Goal: Information Seeking & Learning: Learn about a topic

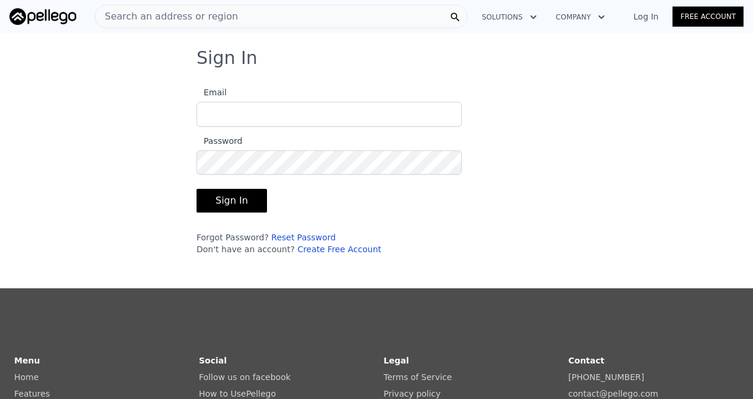
type input "[EMAIL_ADDRESS][DOMAIN_NAME]"
click at [231, 199] on button "Sign In" at bounding box center [231, 201] width 70 height 24
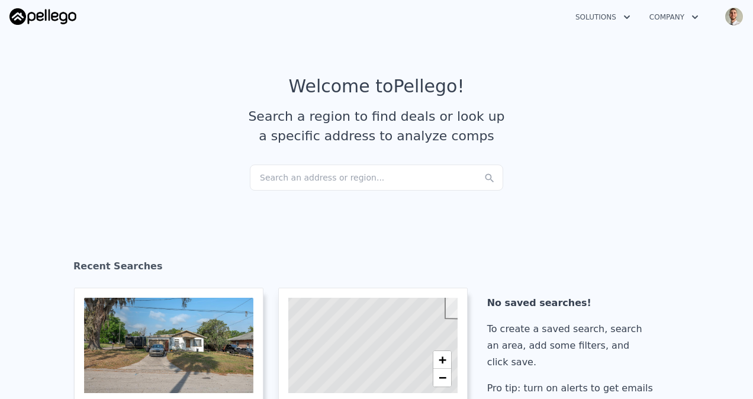
click at [324, 178] on div "Search an address or region..." at bounding box center [376, 178] width 253 height 26
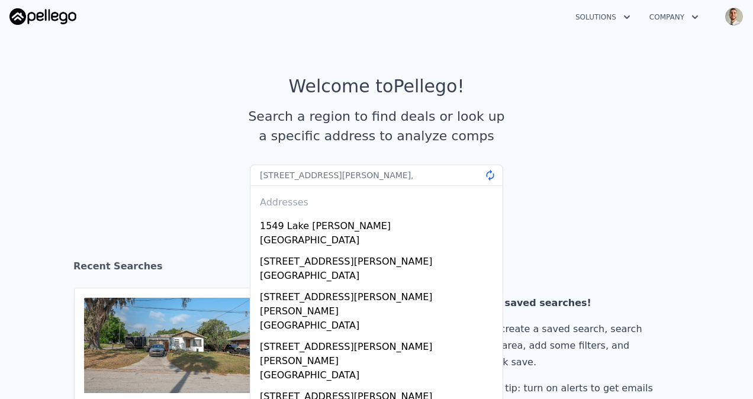
type input "[STREET_ADDRESS][PERSON_NAME]"
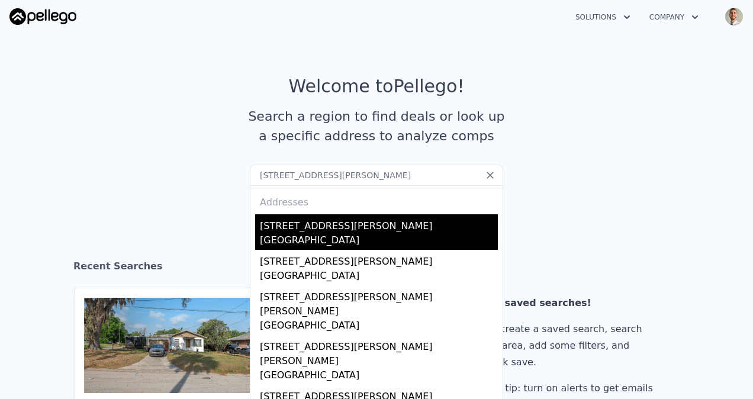
click at [353, 230] on div "[STREET_ADDRESS][PERSON_NAME]" at bounding box center [379, 223] width 238 height 19
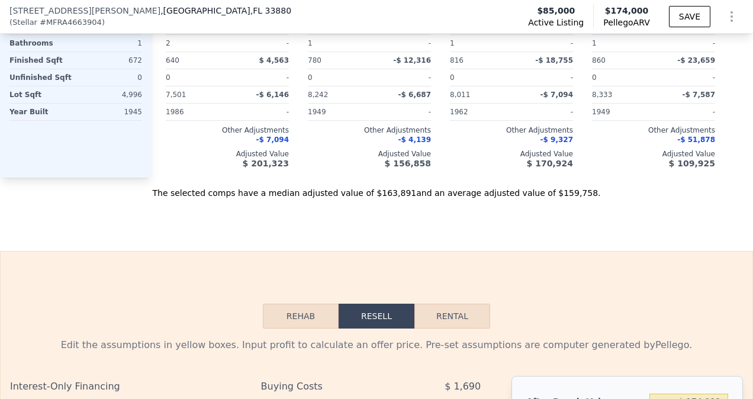
scroll to position [1732, 0]
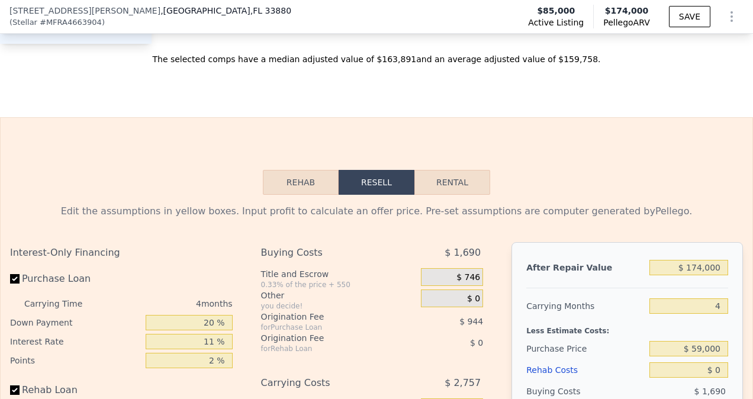
click at [434, 195] on button "Rental" at bounding box center [452, 182] width 76 height 25
select select "30"
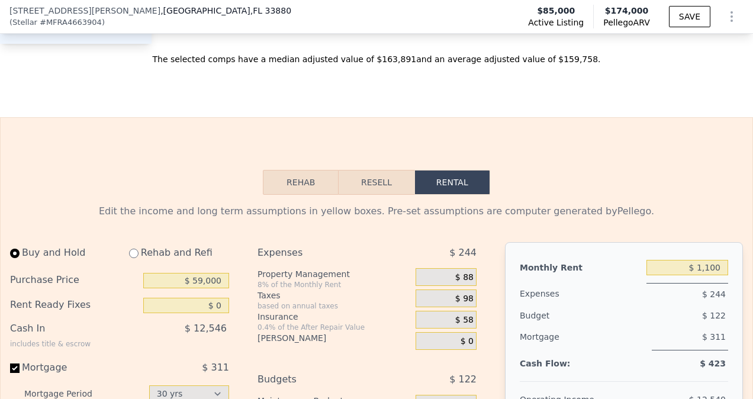
click at [376, 195] on button "Resell" at bounding box center [375, 182] width 75 height 25
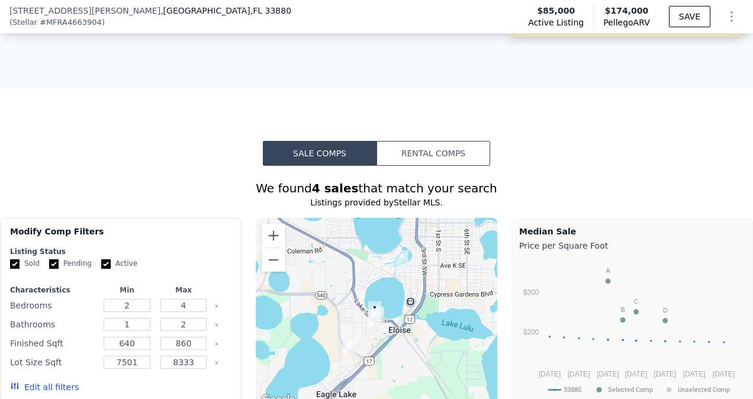
scroll to position [1140, 0]
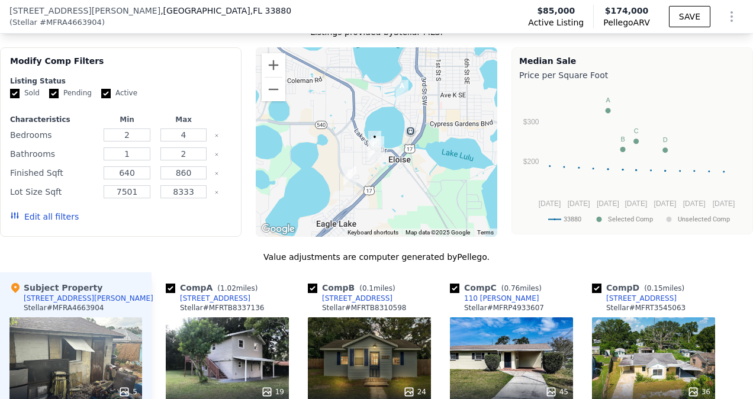
click at [56, 98] on input "Pending" at bounding box center [53, 93] width 9 height 9
checkbox input "false"
click at [101, 96] on input "Active" at bounding box center [105, 93] width 9 height 9
checkbox input "false"
click at [31, 223] on button "Edit all filters" at bounding box center [44, 217] width 69 height 12
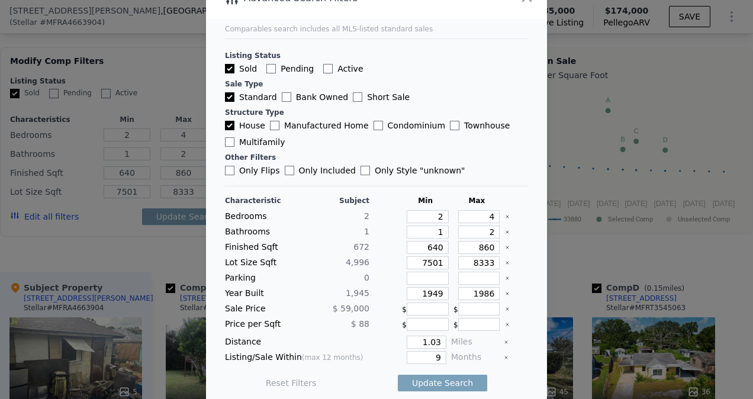
scroll to position [26, 0]
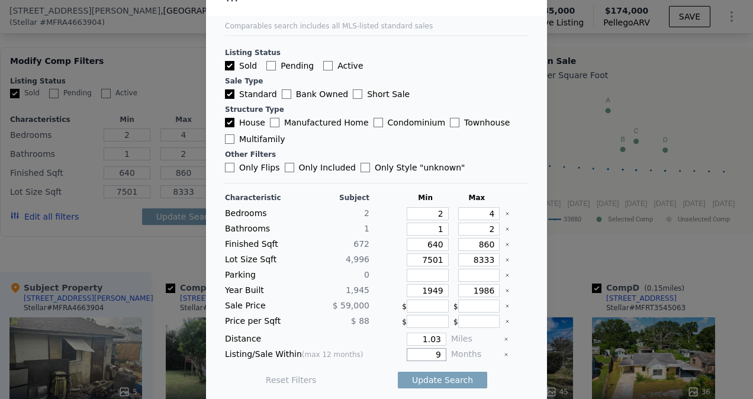
drag, startPoint x: 405, startPoint y: 349, endPoint x: 523, endPoint y: 349, distance: 118.4
click at [523, 349] on main "Comparables search includes all MLS-listed standard sales Listing Status Sold P…" at bounding box center [376, 186] width 341 height 425
type input "3"
drag, startPoint x: 467, startPoint y: 217, endPoint x: 512, endPoint y: 213, distance: 45.1
click at [512, 213] on div "Bedrooms 2 2 4" at bounding box center [376, 213] width 303 height 13
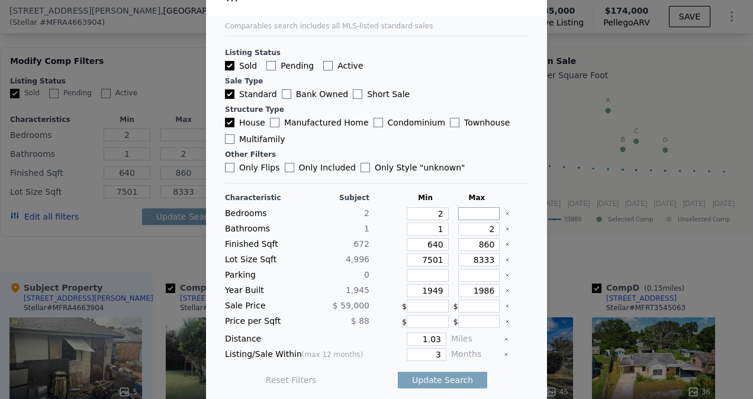
type input "3"
drag, startPoint x: 475, startPoint y: 232, endPoint x: 499, endPoint y: 226, distance: 25.0
click at [499, 226] on div "Bathrooms 1 1 2" at bounding box center [376, 229] width 303 height 13
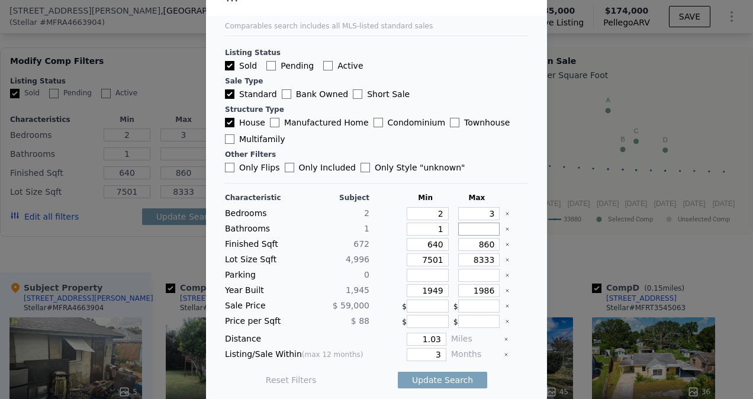
type input "1"
drag, startPoint x: 470, startPoint y: 211, endPoint x: 497, endPoint y: 212, distance: 27.2
click at [497, 212] on div "Bedrooms 2 2 3" at bounding box center [376, 213] width 303 height 13
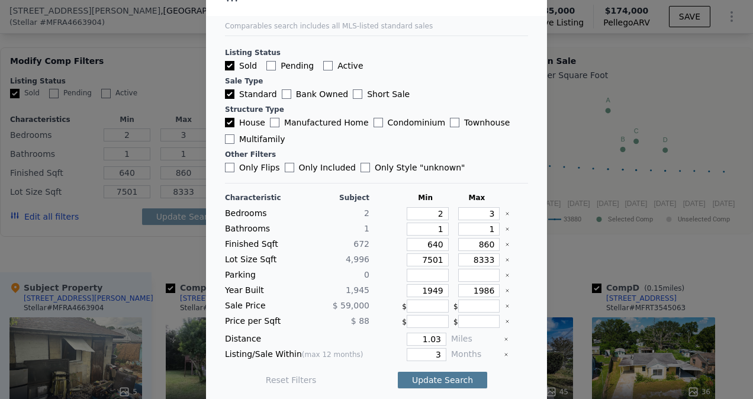
click at [441, 372] on button "Update Search" at bounding box center [442, 380] width 89 height 17
drag, startPoint x: 408, startPoint y: 334, endPoint x: 498, endPoint y: 331, distance: 89.4
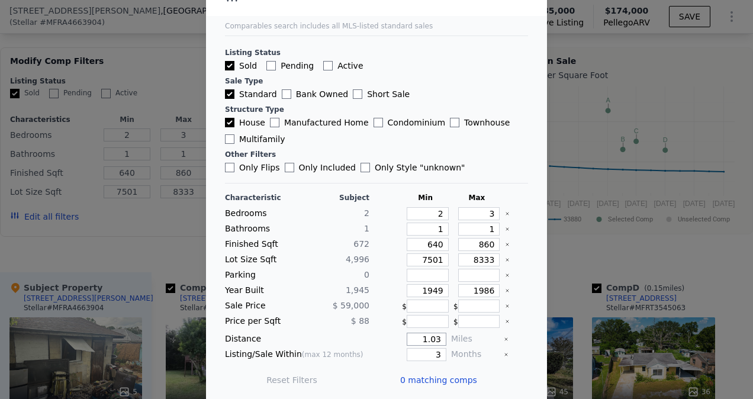
click at [498, 333] on div "Distance 1.03 Miles" at bounding box center [376, 339] width 303 height 13
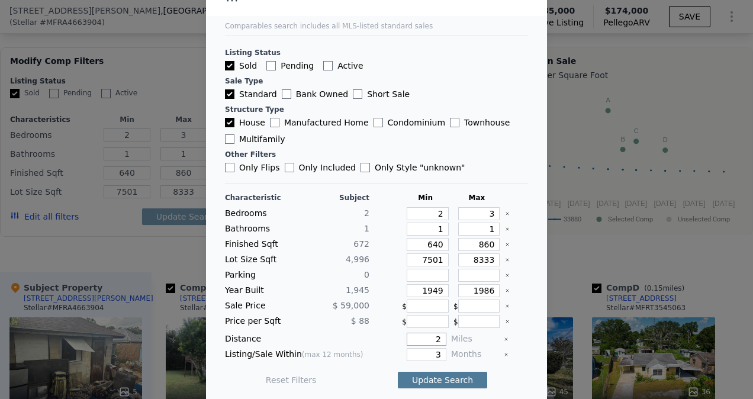
type input "2"
click at [418, 378] on button "Update Search" at bounding box center [442, 380] width 89 height 17
drag, startPoint x: 414, startPoint y: 334, endPoint x: 508, endPoint y: 330, distance: 94.2
click at [508, 333] on div "Distance 2 Miles" at bounding box center [376, 339] width 303 height 13
type input "3"
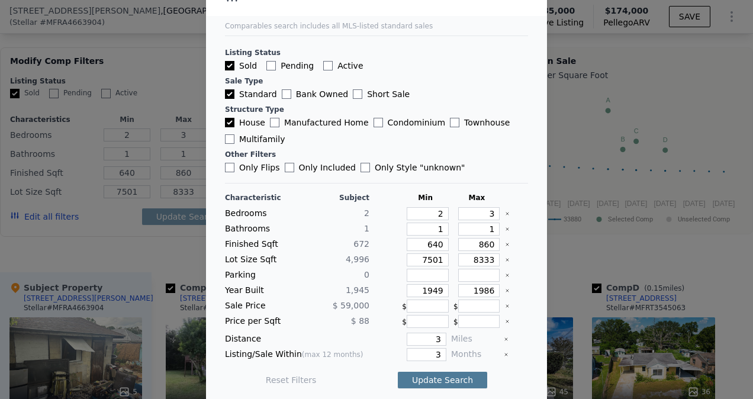
click at [443, 372] on button "Update Search" at bounding box center [442, 380] width 89 height 17
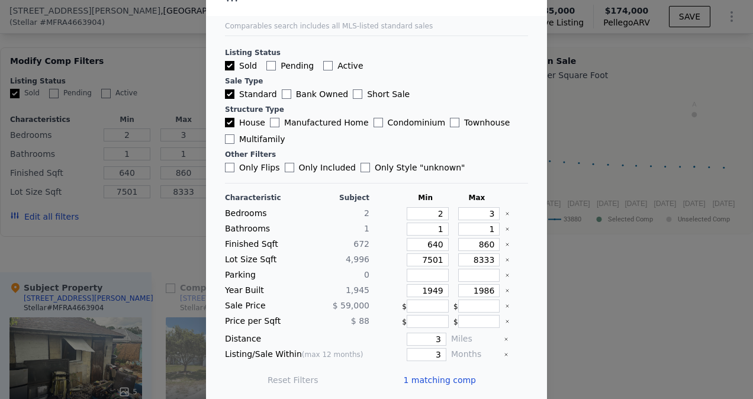
drag, startPoint x: 446, startPoint y: 374, endPoint x: 452, endPoint y: 377, distance: 6.1
click at [448, 375] on span "1 matching comp" at bounding box center [439, 380] width 73 height 12
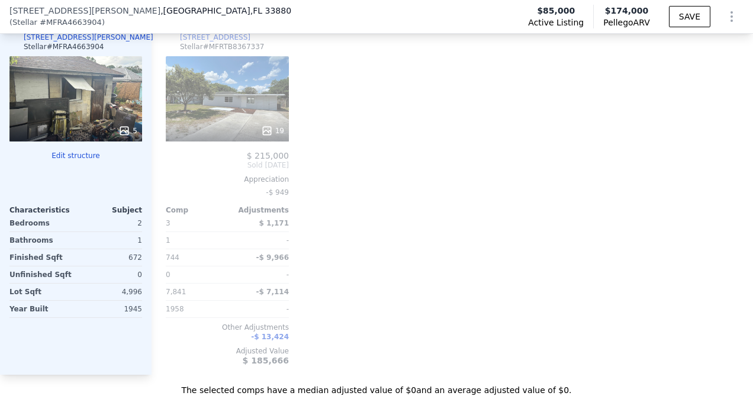
scroll to position [1376, 0]
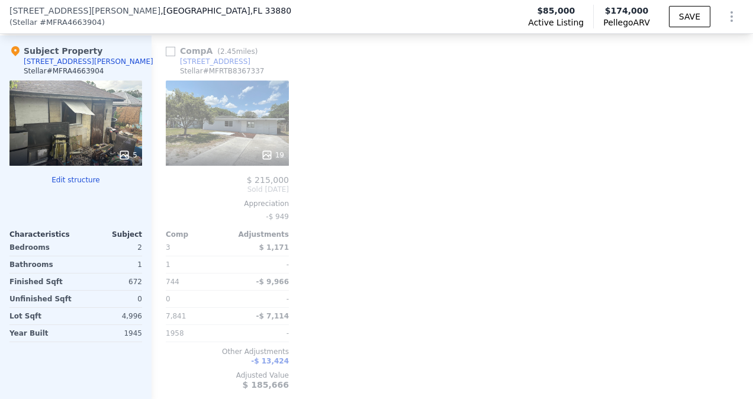
click at [168, 52] on input "checkbox" at bounding box center [170, 51] width 9 height 9
checkbox input "true"
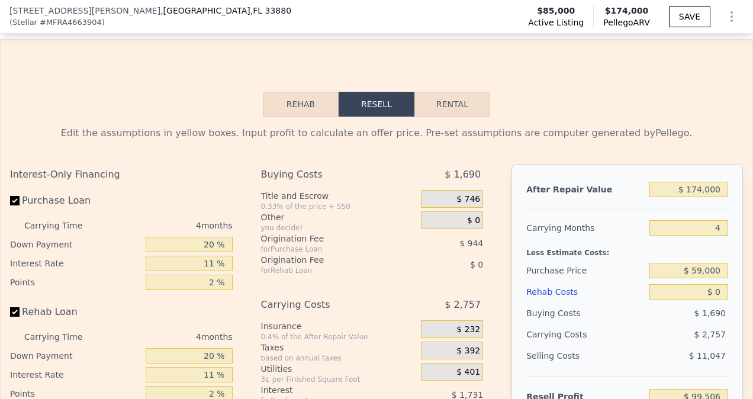
scroll to position [1810, 0]
click at [454, 104] on button "Rental" at bounding box center [452, 103] width 76 height 25
select select "30"
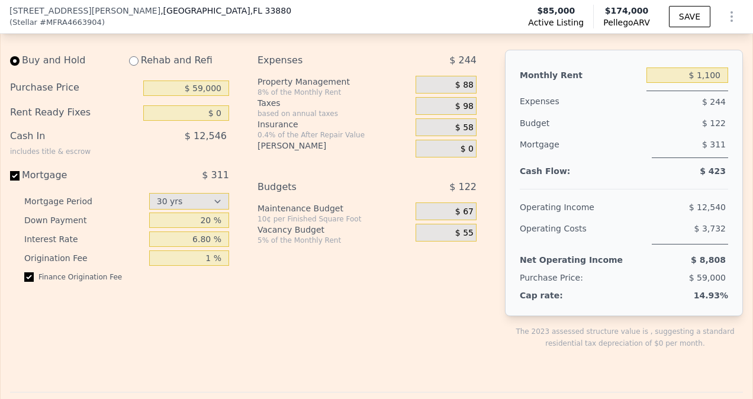
scroll to position [1929, 0]
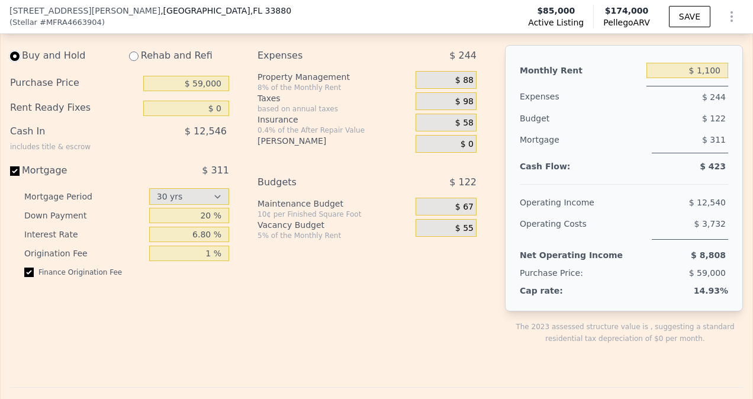
click at [17, 56] on input "radio" at bounding box center [14, 55] width 9 height 9
click at [15, 59] on input "radio" at bounding box center [14, 55] width 9 height 9
click at [11, 172] on input "Mortgage $ 311" at bounding box center [14, 170] width 9 height 9
checkbox input "false"
type input "$ 2,750"
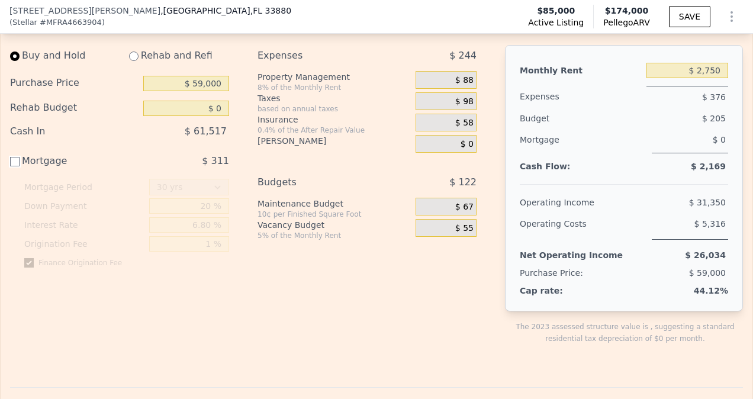
click at [14, 162] on input "Mortgage $ 311" at bounding box center [14, 161] width 9 height 9
checkbox input "true"
type input "$ 1,100"
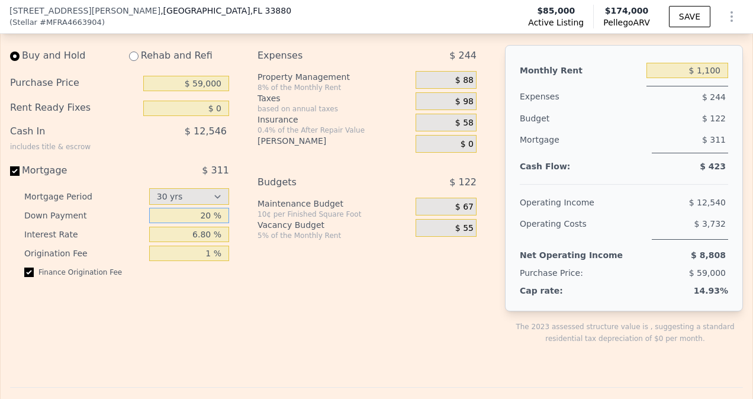
drag, startPoint x: 186, startPoint y: 214, endPoint x: 252, endPoint y: 215, distance: 66.3
click at [252, 215] on div "Buy and Hold Rehab and Refi Purchase Price $ 59,000 Rent Ready Fixes $ 0 Cash I…" at bounding box center [248, 204] width 476 height 318
type input "0 %"
drag, startPoint x: 189, startPoint y: 233, endPoint x: 263, endPoint y: 228, distance: 74.1
click at [263, 230] on div "Buy and Hold Rehab and Refi Purchase Price $ 59,000 Rent Ready Fixes $ 0 Cash I…" at bounding box center [248, 204] width 476 height 318
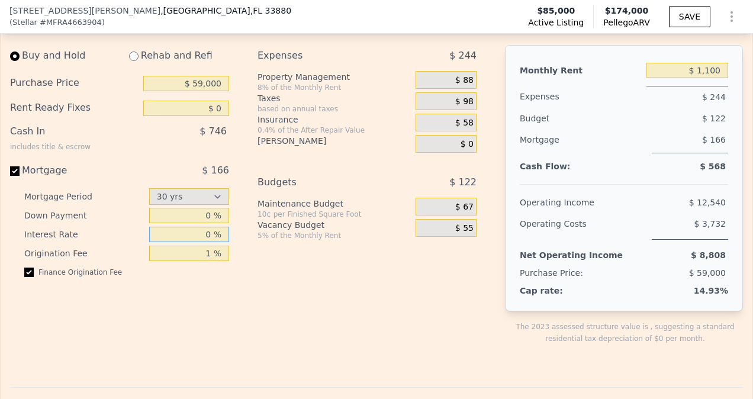
type input "0 %"
drag, startPoint x: 201, startPoint y: 254, endPoint x: 269, endPoint y: 251, distance: 67.5
click at [269, 252] on div "Buy and Hold Rehab and Refi Purchase Price $ 59,000 Rent Ready Fixes $ 0 Cash I…" at bounding box center [248, 204] width 476 height 318
type input "0 %"
click at [257, 258] on div "Expenses $ 244 Property Management 8% of the Monthly Rent $ 88 Taxes based on a…" at bounding box center [371, 204] width 228 height 318
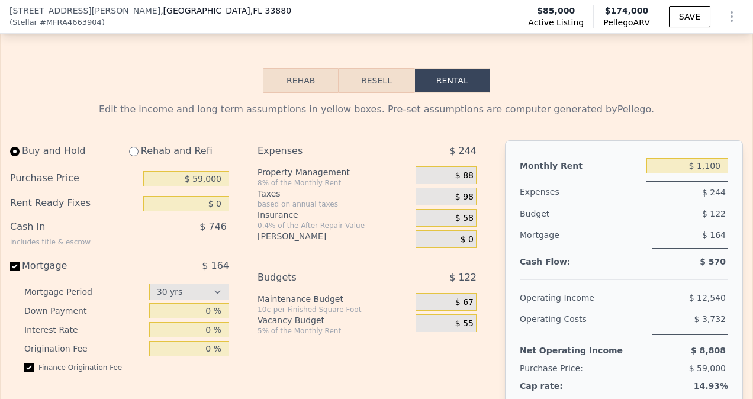
scroll to position [1850, 0]
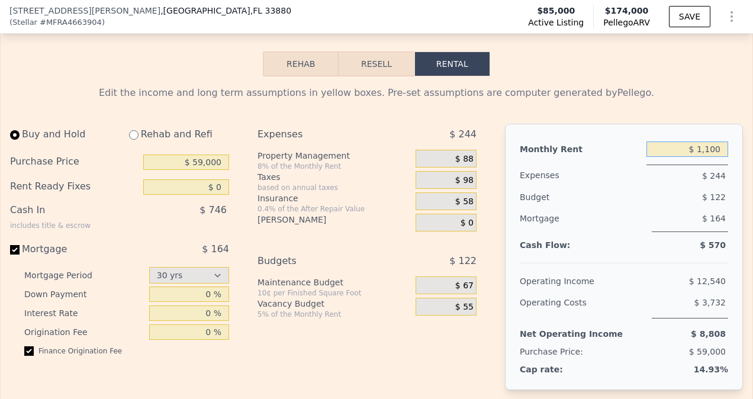
drag, startPoint x: 683, startPoint y: 153, endPoint x: 755, endPoint y: 150, distance: 71.1
click at [752, 150] on html "Search an address or region Solutions Company Open main menu Open user menu 17 …" at bounding box center [376, 199] width 753 height 399
type input "$ 1,000"
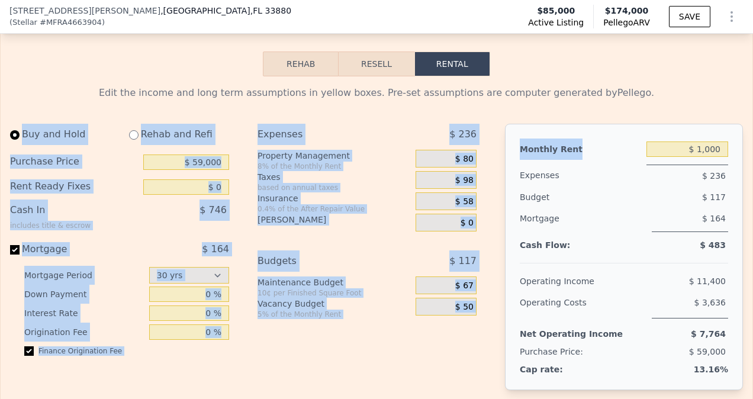
drag, startPoint x: 674, startPoint y: 102, endPoint x: 652, endPoint y: 119, distance: 27.8
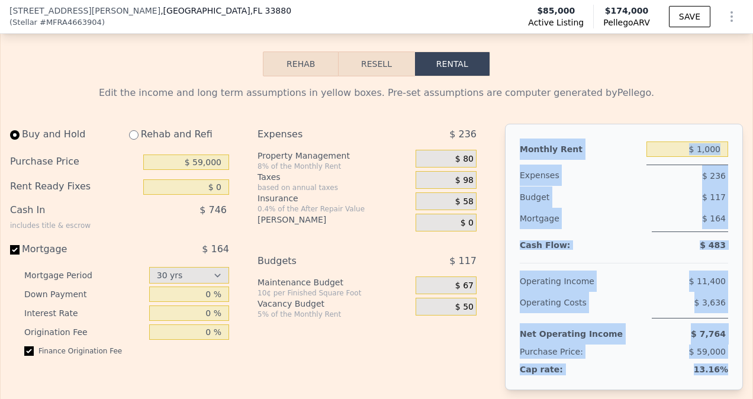
drag, startPoint x: 515, startPoint y: 151, endPoint x: 742, endPoint y: 379, distance: 321.8
drag, startPoint x: 742, startPoint y: 379, endPoint x: 705, endPoint y: 208, distance: 175.6
copy div "Monthly Rent Expenses $ 236 Budget $ 117 Mortgage $ 164 Cash Flow: $ 483 Operat…"
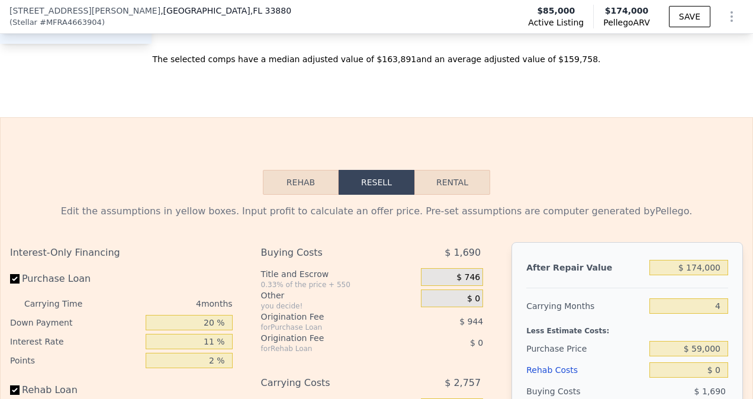
scroll to position [1732, 0]
click at [472, 192] on button "Rental" at bounding box center [452, 182] width 76 height 25
select select "30"
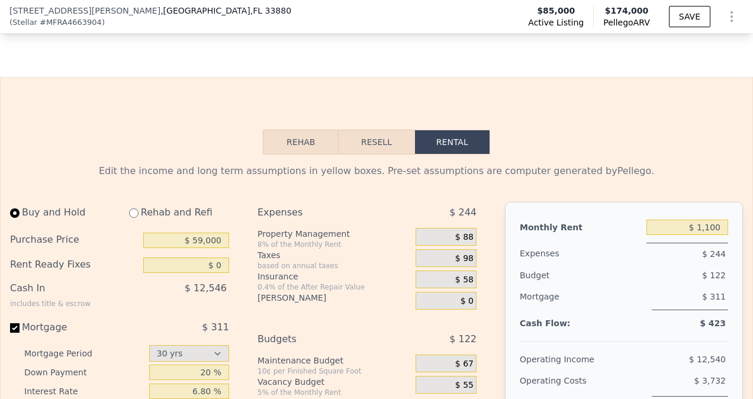
scroll to position [1909, 0]
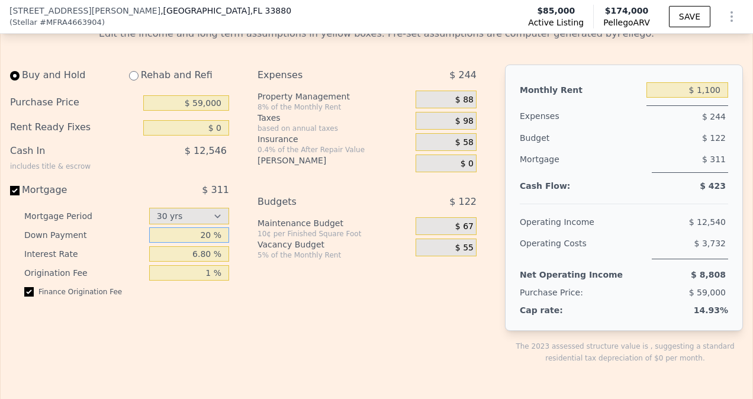
drag, startPoint x: 189, startPoint y: 249, endPoint x: 335, endPoint y: 246, distance: 145.6
click at [334, 246] on div "Buy and Hold Rehab and Refi Purchase Price $ 59,000 Rent Ready Fixes $ 0 Cash I…" at bounding box center [248, 224] width 476 height 318
drag, startPoint x: 179, startPoint y: 264, endPoint x: 309, endPoint y: 256, distance: 130.5
click at [309, 256] on div "Buy and Hold Rehab and Refi Purchase Price $ 59,000 Rent Ready Fixes $ 0 Cash I…" at bounding box center [248, 224] width 476 height 318
drag, startPoint x: 187, startPoint y: 282, endPoint x: 290, endPoint y: 278, distance: 103.1
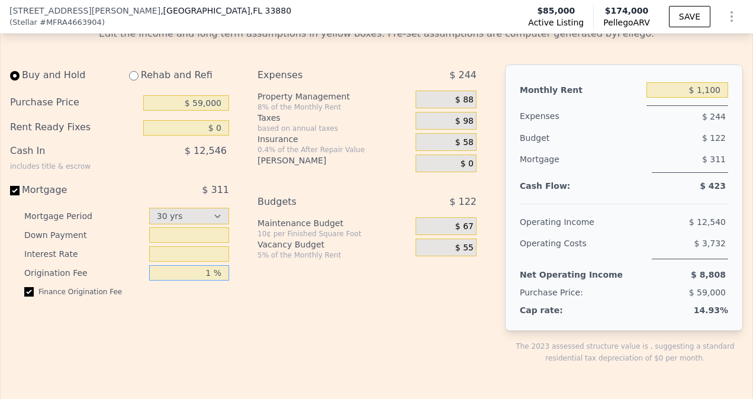
click at [289, 279] on div "Buy and Hold Rehab and Refi Purchase Price $ 59,000 Rent Ready Fixes $ 0 Cash I…" at bounding box center [248, 224] width 476 height 318
drag, startPoint x: 213, startPoint y: 140, endPoint x: 273, endPoint y: 136, distance: 60.5
click at [273, 136] on div "Buy and Hold Rehab and Refi Purchase Price $ 59,000 Rent Ready Fixes $ 0 Cash I…" at bounding box center [248, 224] width 476 height 318
type input "$ 30,000"
click at [331, 283] on div "Expenses $ 244 Property Management 8% of the Monthly Rent $ 88 Taxes based on a…" at bounding box center [371, 224] width 228 height 318
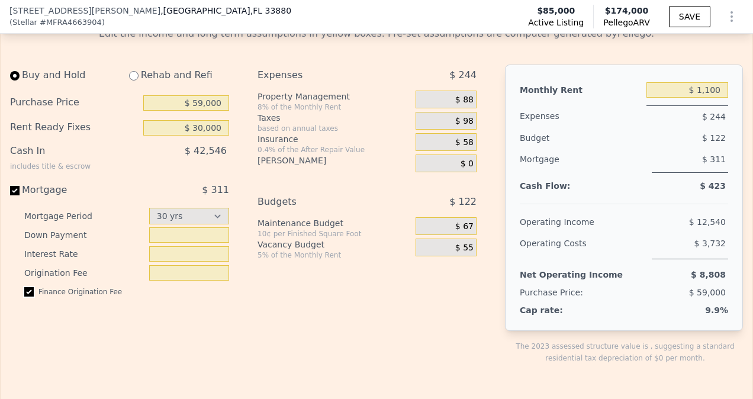
click at [32, 296] on input "checkbox" at bounding box center [28, 291] width 9 height 9
checkbox input "false"
click at [195, 224] on select "15 yrs 30 yrs" at bounding box center [189, 216] width 80 height 17
click at [149, 218] on select "15 yrs 30 yrs" at bounding box center [189, 216] width 80 height 17
click at [201, 224] on select "15 yrs 30 yrs" at bounding box center [189, 216] width 80 height 17
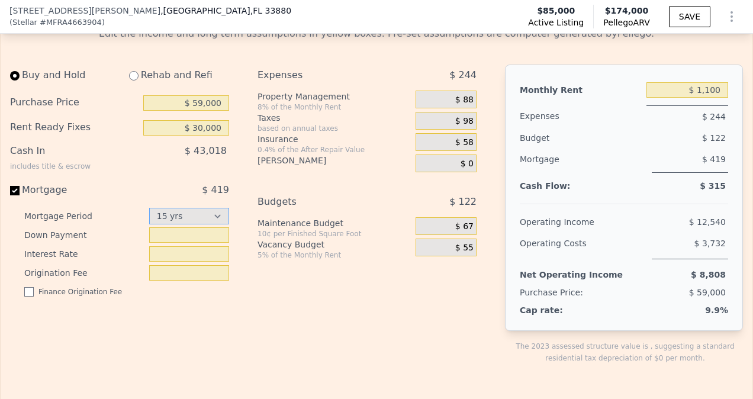
select select "30"
click at [149, 218] on select "15 yrs 30 yrs" at bounding box center [189, 216] width 80 height 17
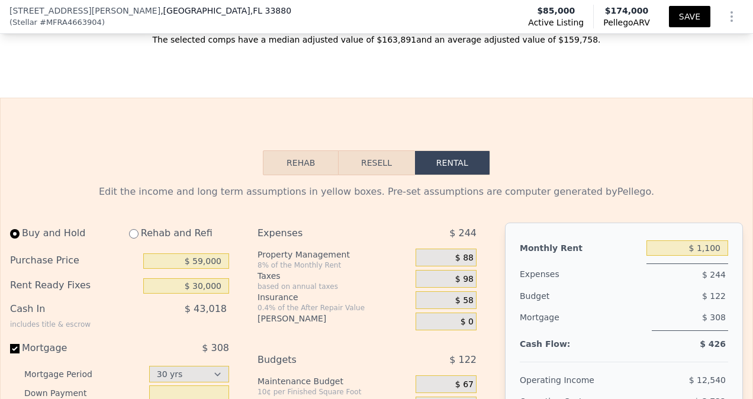
click at [690, 26] on button "SAVE" at bounding box center [689, 16] width 41 height 21
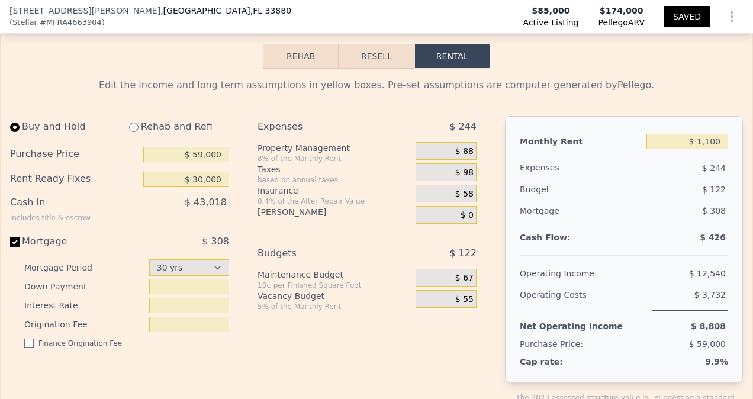
scroll to position [1771, 0]
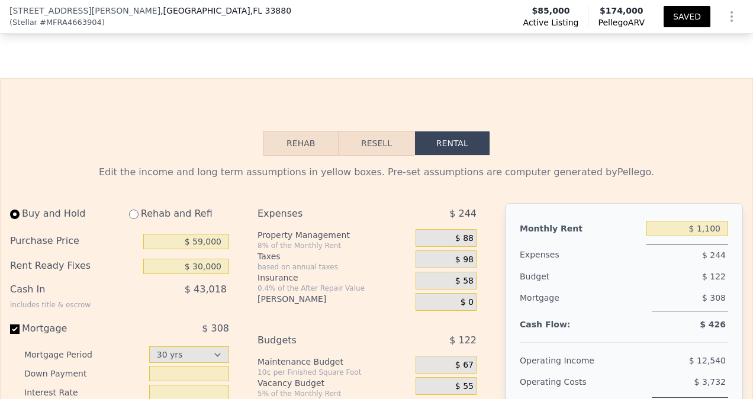
click at [724, 20] on icon "Show Options" at bounding box center [731, 16] width 14 height 14
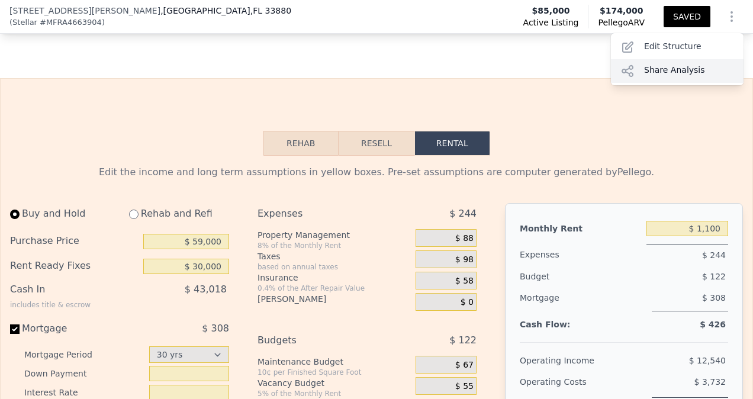
click at [685, 65] on div "Share Analysis" at bounding box center [677, 71] width 133 height 24
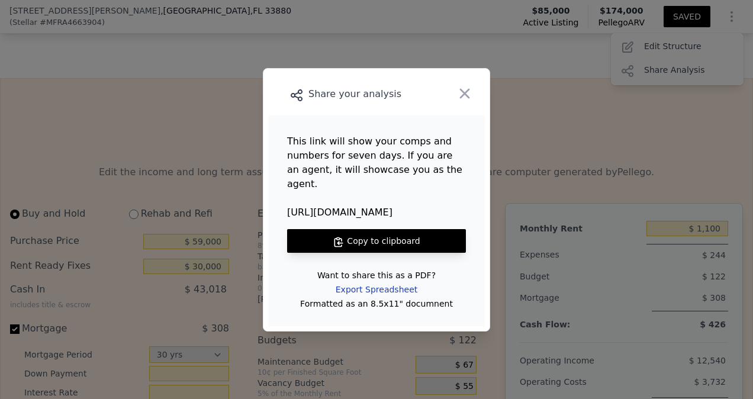
click at [366, 279] on div "Export Spreadsheet" at bounding box center [376, 289] width 101 height 21
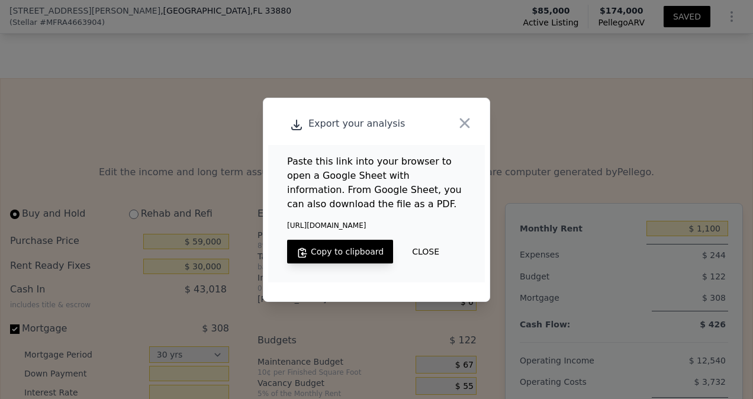
click at [352, 250] on button "Copy to clipboard" at bounding box center [340, 252] width 106 height 24
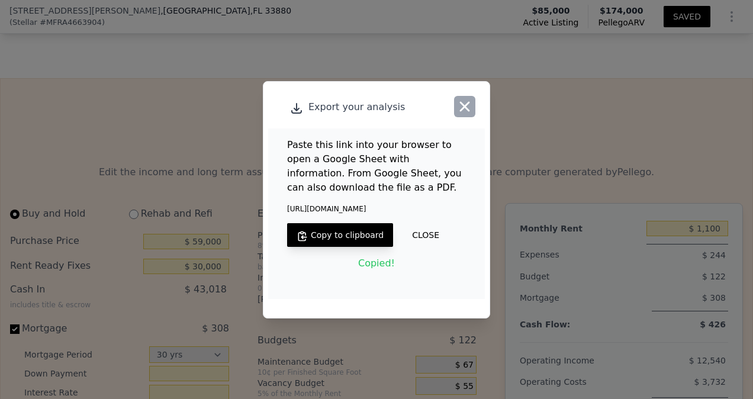
click at [472, 105] on icon "button" at bounding box center [464, 106] width 17 height 17
